Goal: Task Accomplishment & Management: Manage account settings

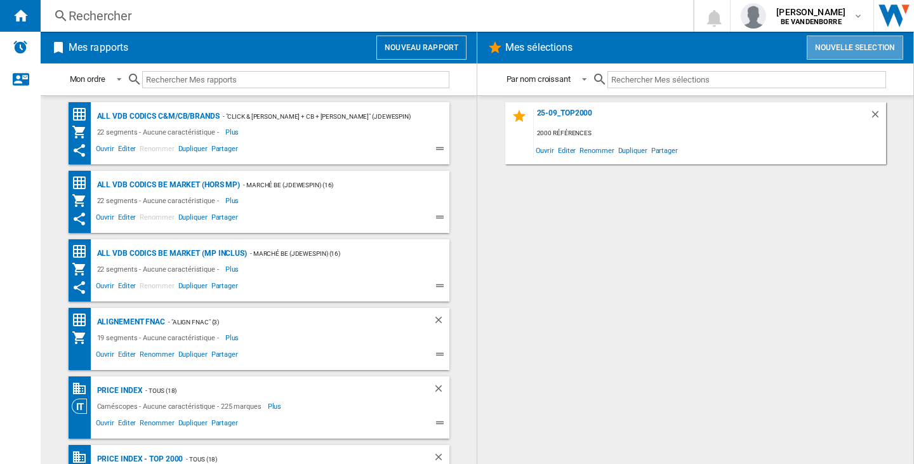
click at [840, 52] on button "Nouvelle selection" at bounding box center [854, 48] width 96 height 24
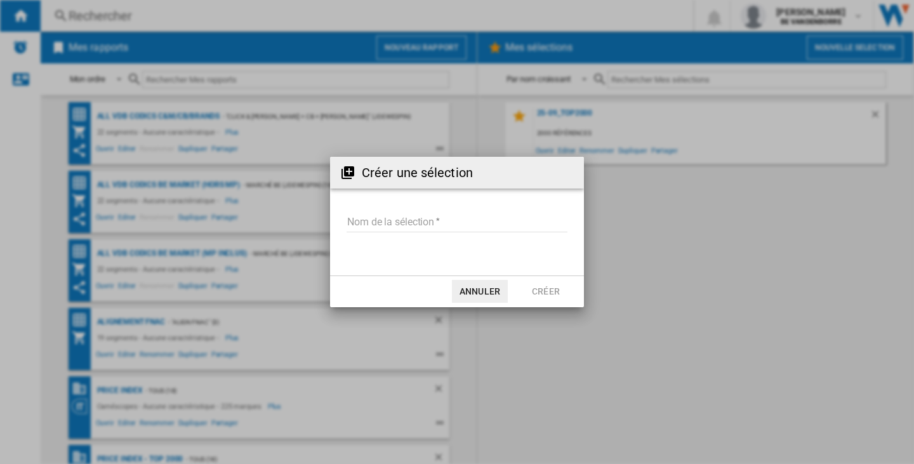
click at [371, 221] on input "Nom de la sélection" at bounding box center [456, 222] width 221 height 19
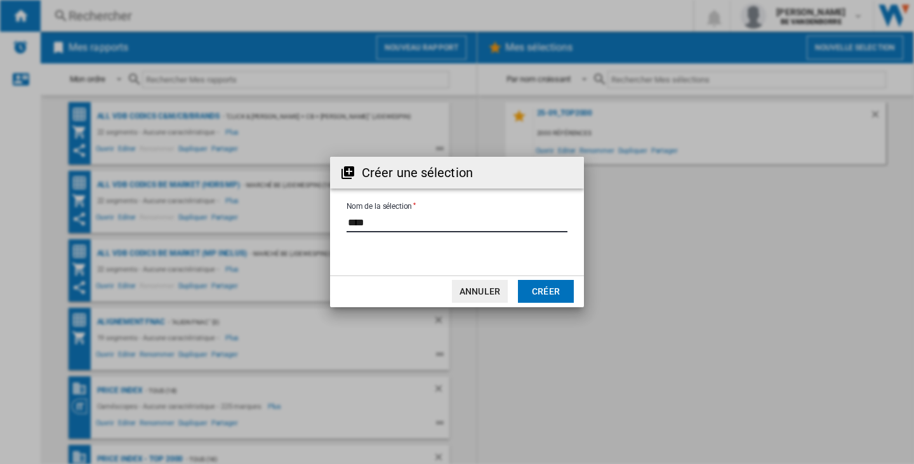
type input "****"
click at [539, 299] on button "Créer" at bounding box center [546, 291] width 56 height 23
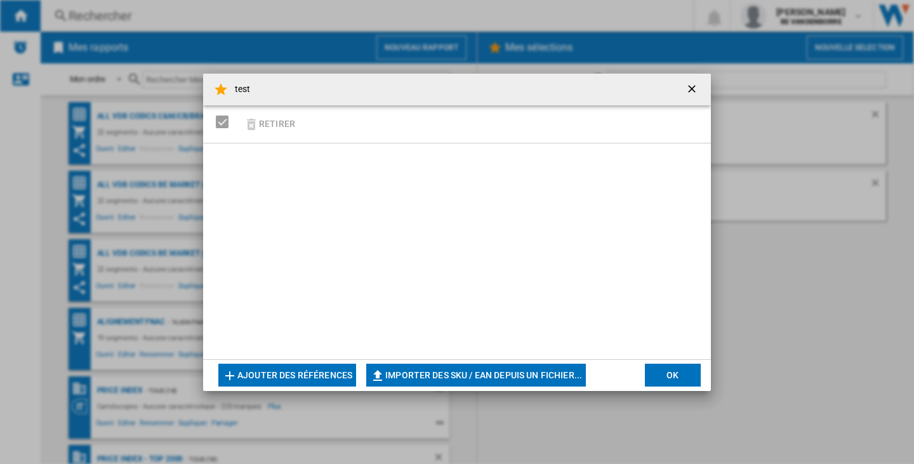
click at [444, 369] on button "Importer des SKU / EAN depuis un fichier..." at bounding box center [476, 375] width 220 height 23
type input "**********"
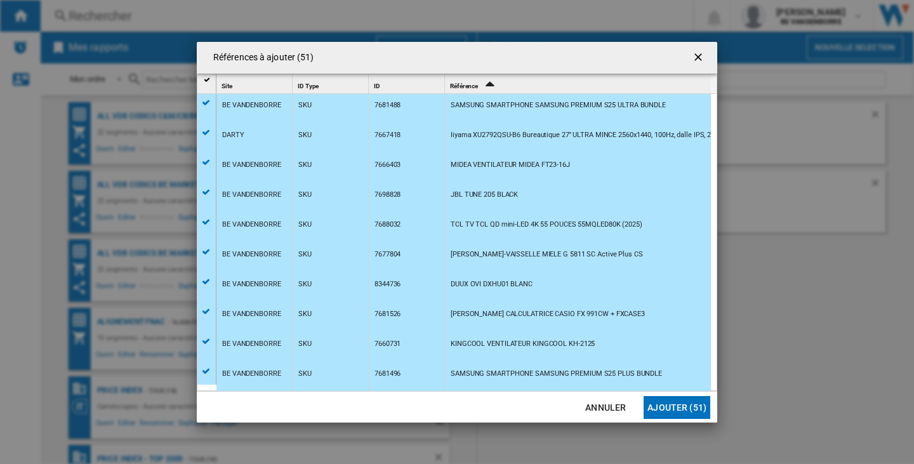
scroll to position [1224, 0]
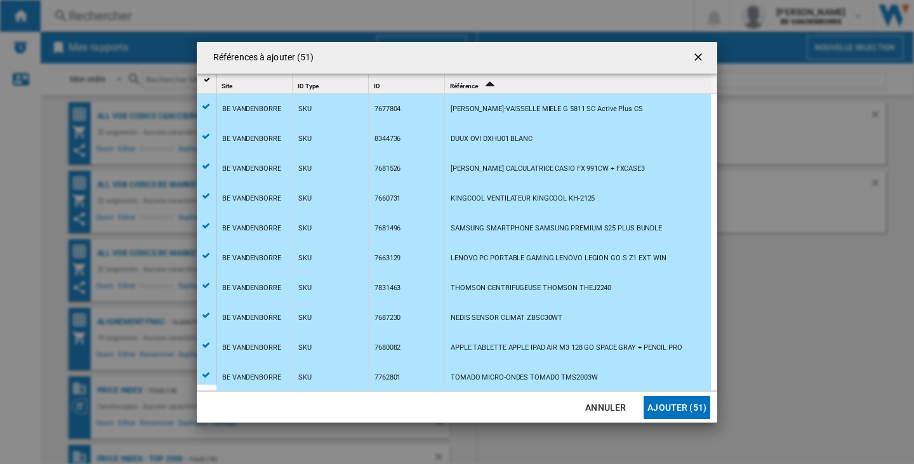
click at [671, 408] on button "Ajouter (51)" at bounding box center [676, 407] width 67 height 23
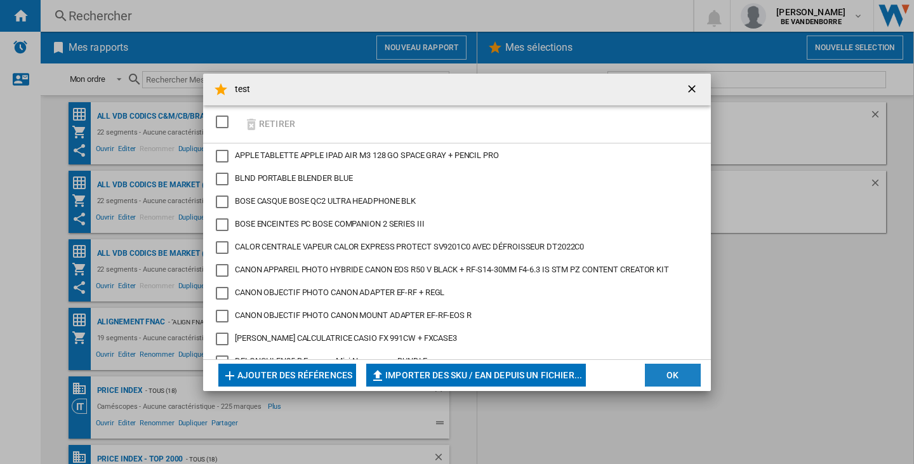
click at [662, 377] on button "OK" at bounding box center [673, 375] width 56 height 23
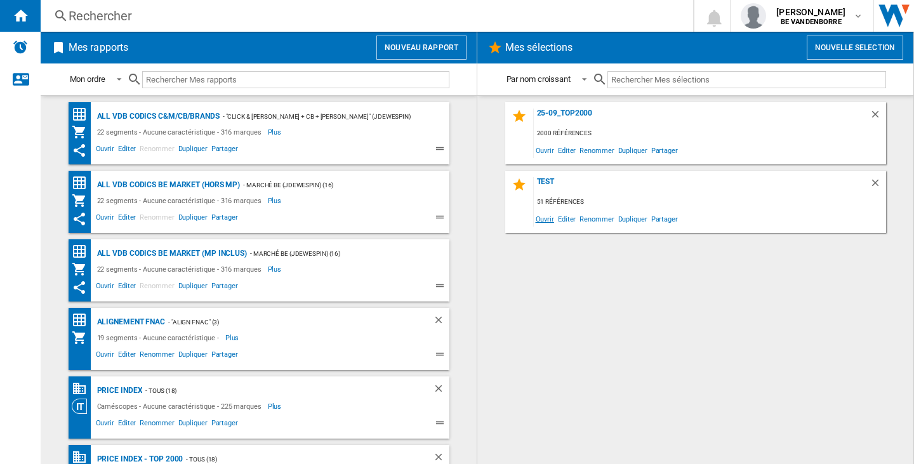
click at [544, 220] on span "Ouvrir" at bounding box center [545, 218] width 22 height 17
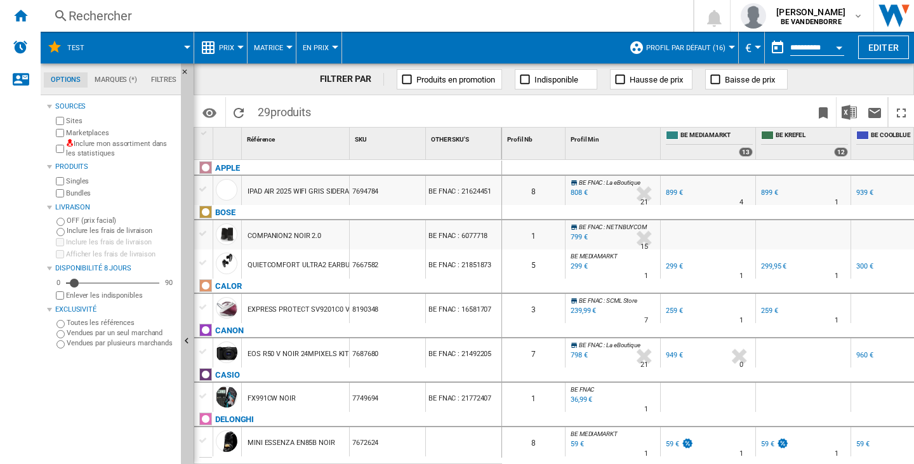
click at [64, 145] on div "Inclure mon assortiment dans les statistiques" at bounding box center [114, 149] width 122 height 20
drag, startPoint x: 77, startPoint y: 285, endPoint x: 161, endPoint y: 285, distance: 83.1
click at [161, 285] on div "Disponibilité" at bounding box center [159, 283] width 13 height 13
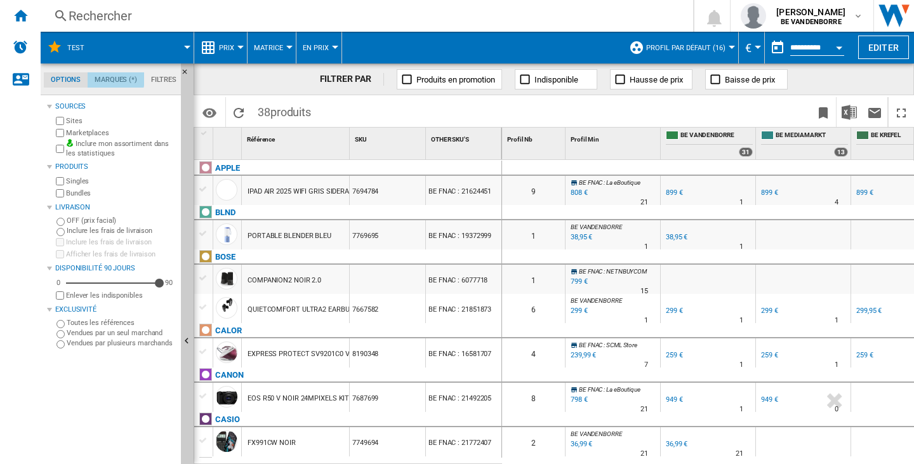
click at [116, 76] on md-tab-item "Marques (*)" at bounding box center [116, 79] width 56 height 15
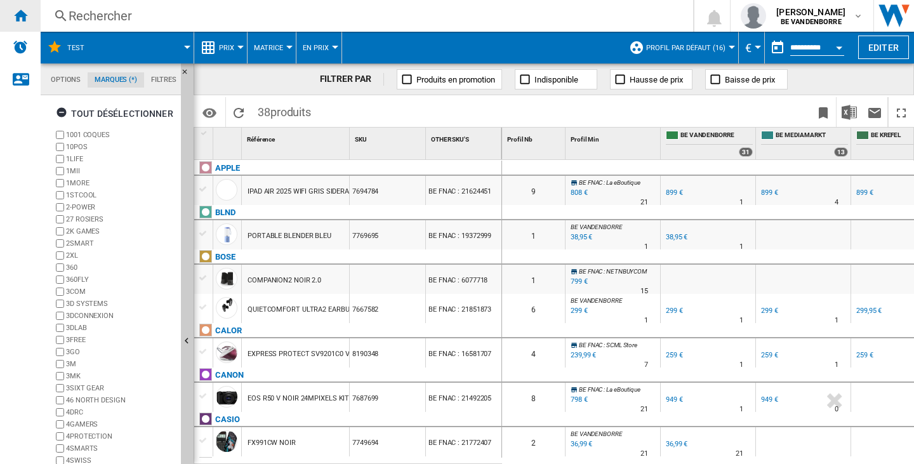
click at [25, 20] on ng-md-icon "Accueil" at bounding box center [20, 15] width 15 height 15
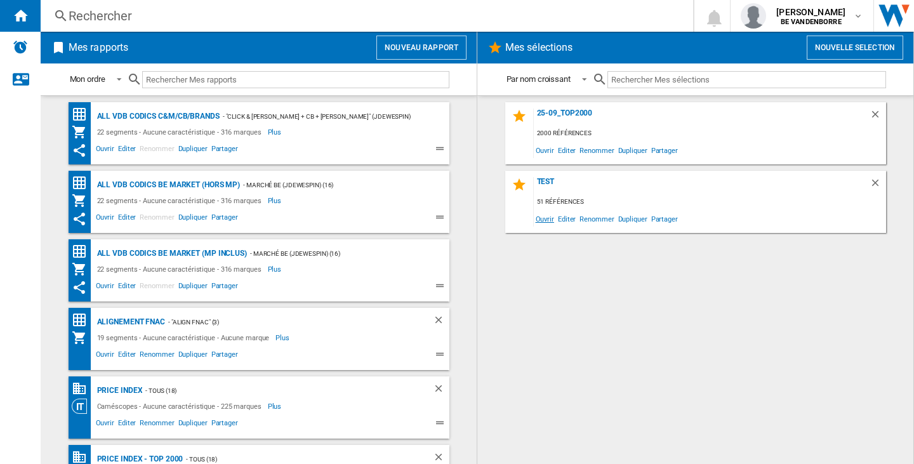
click at [535, 219] on span "Ouvrir" at bounding box center [545, 218] width 22 height 17
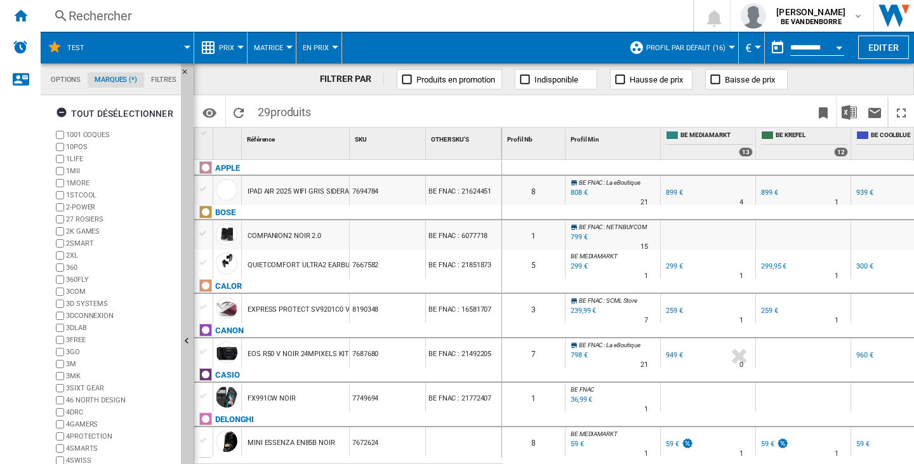
click at [65, 79] on md-tab-item "Options" at bounding box center [66, 79] width 44 height 15
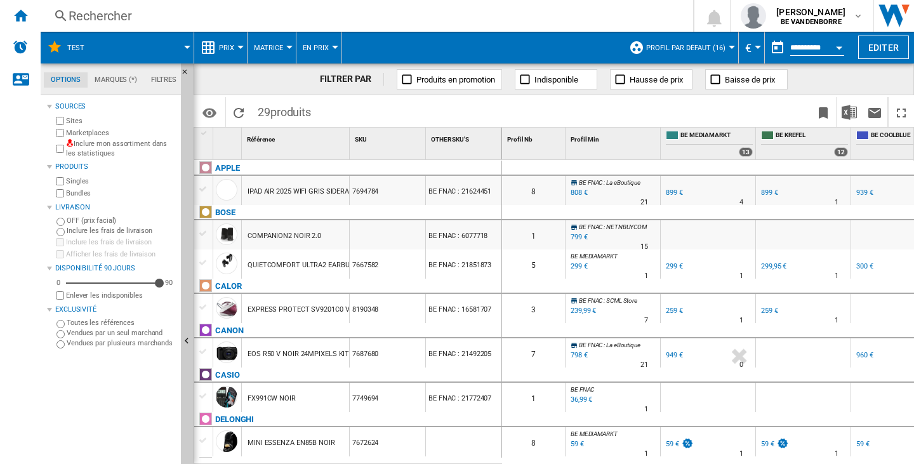
click at [65, 143] on div "Inclure mon assortiment dans les statistiques" at bounding box center [114, 149] width 122 height 20
click at [64, 148] on div "Inclure mon assortiment dans les statistiques" at bounding box center [114, 149] width 122 height 20
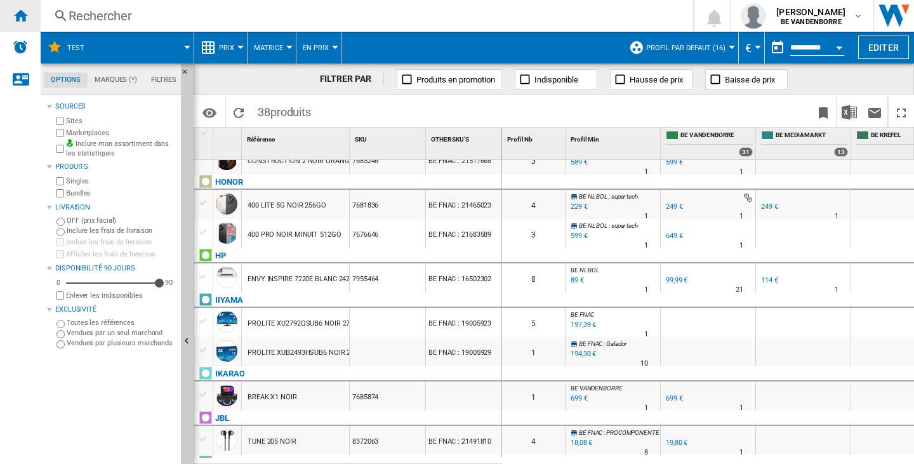
click at [30, 18] on div "Accueil" at bounding box center [20, 16] width 41 height 32
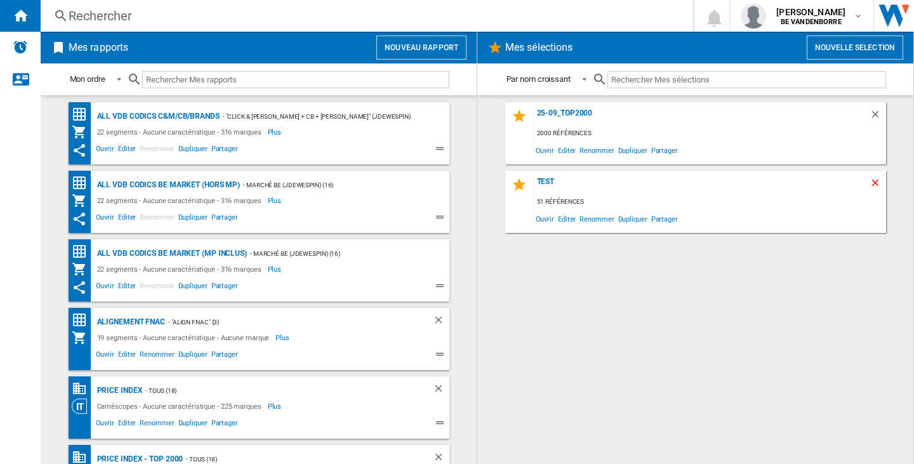
click at [877, 181] on ng-md-icon "Supprimer" at bounding box center [876, 184] width 15 height 15
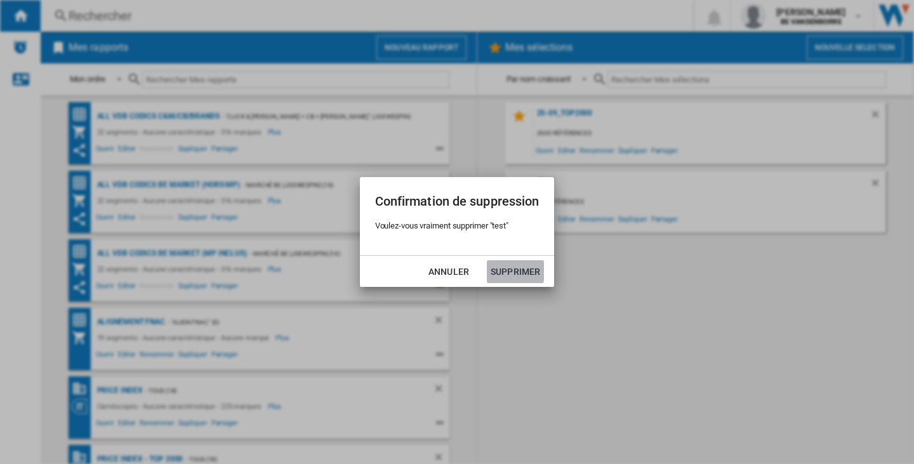
click at [509, 269] on button "Supprimer" at bounding box center [515, 271] width 57 height 23
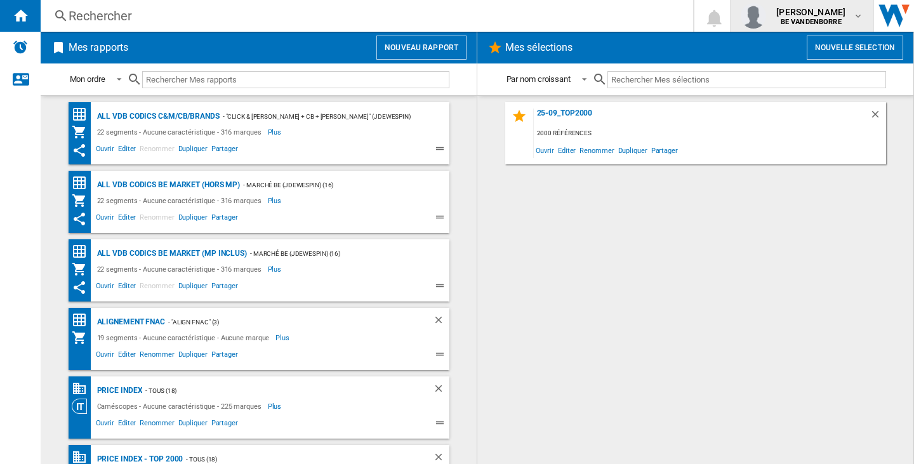
click at [776, 16] on span "[PERSON_NAME]" at bounding box center [810, 12] width 69 height 13
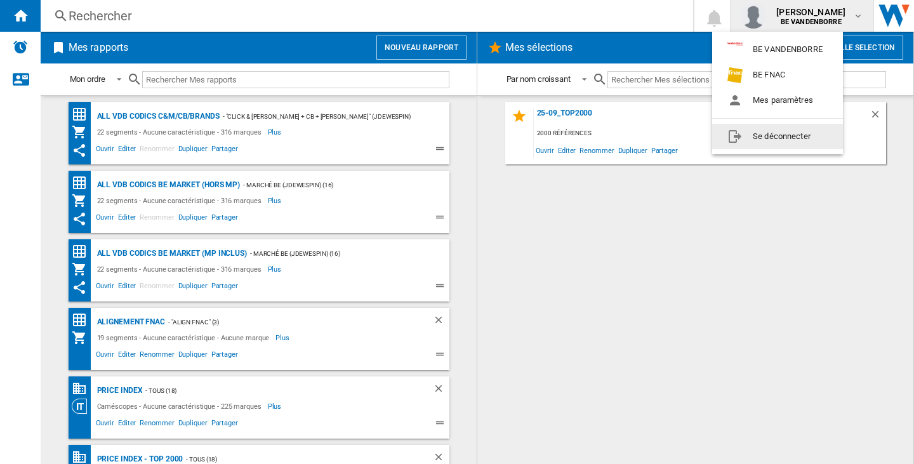
click at [788, 134] on button "Se déconnecter" at bounding box center [777, 136] width 131 height 25
